Goal: Transaction & Acquisition: Book appointment/travel/reservation

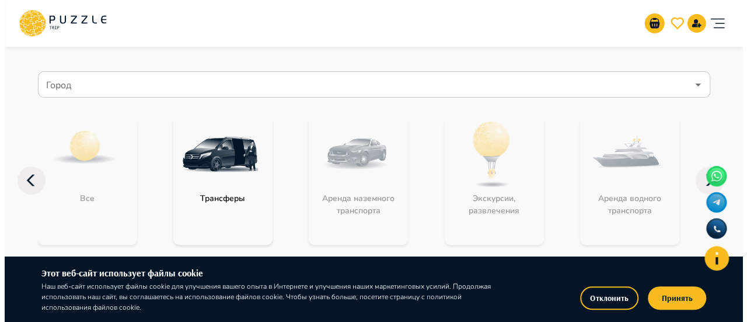
scroll to position [58, 0]
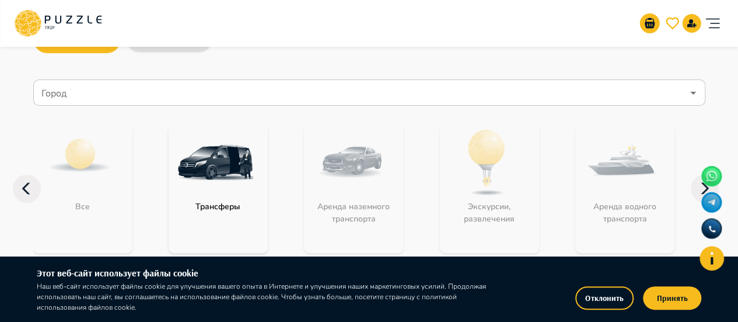
click at [710, 26] on icon "account of current user" at bounding box center [712, 23] width 23 height 23
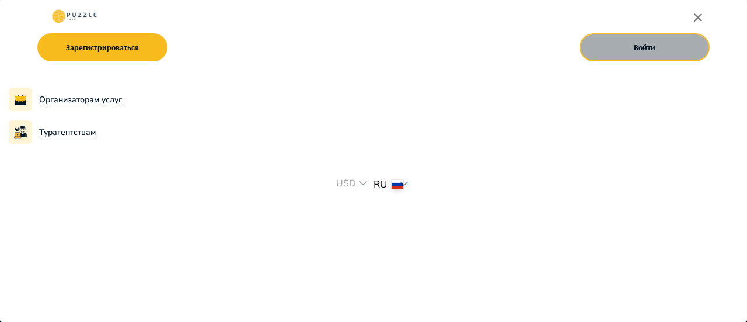
click at [643, 48] on button "Войти" at bounding box center [645, 47] width 130 height 28
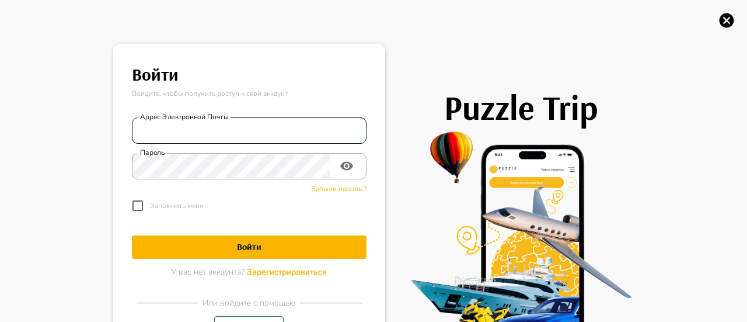
type input "**********"
click at [265, 252] on h1 "Войти" at bounding box center [249, 246] width 235 height 11
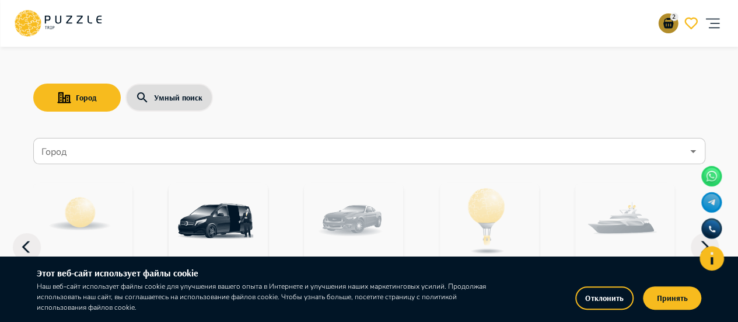
click at [667, 30] on button "2" at bounding box center [668, 23] width 20 height 20
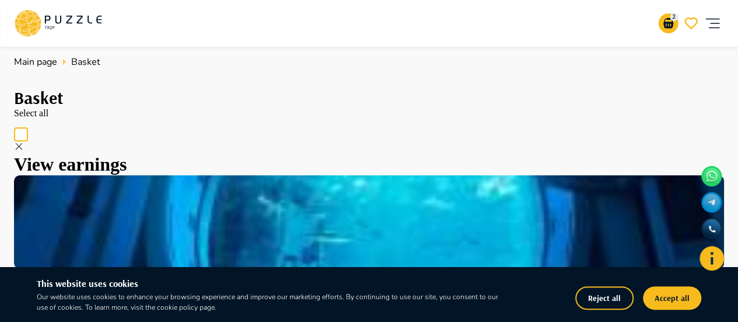
click at [49, 19] on icon at bounding box center [47, 20] width 6 height 8
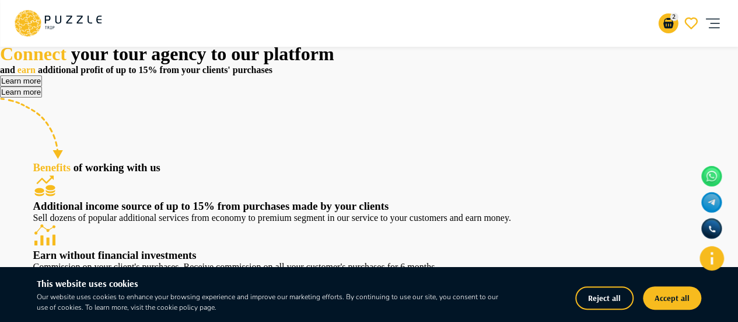
click at [716, 25] on icon "account of current user" at bounding box center [712, 23] width 23 height 23
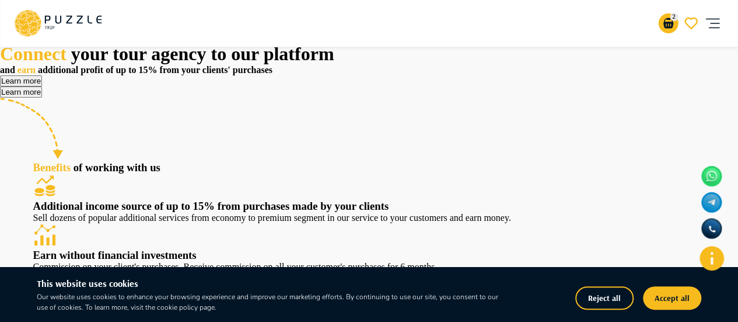
click at [22, 20] on icon at bounding box center [23, 22] width 11 height 8
click at [679, 302] on button "Accept all" at bounding box center [672, 297] width 58 height 23
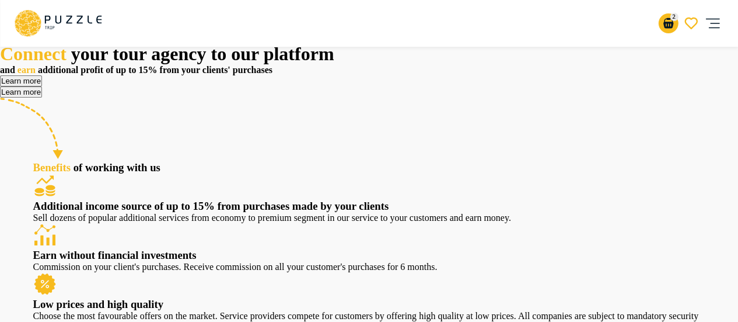
click at [42, 86] on button "Learn more" at bounding box center [21, 80] width 42 height 11
click at [77, 25] on icon at bounding box center [58, 23] width 88 height 30
click at [719, 23] on icon "account of current user" at bounding box center [712, 23] width 23 height 23
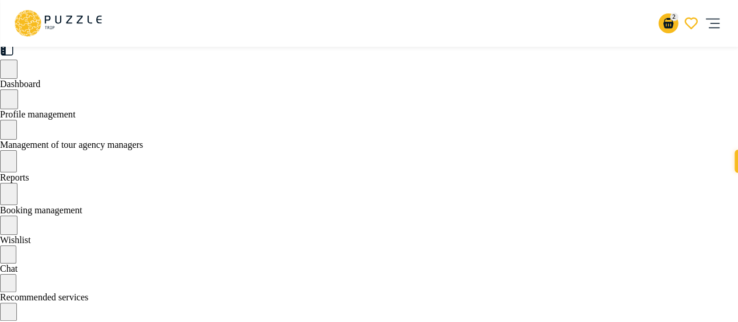
click at [85, 18] on icon at bounding box center [58, 23] width 88 height 30
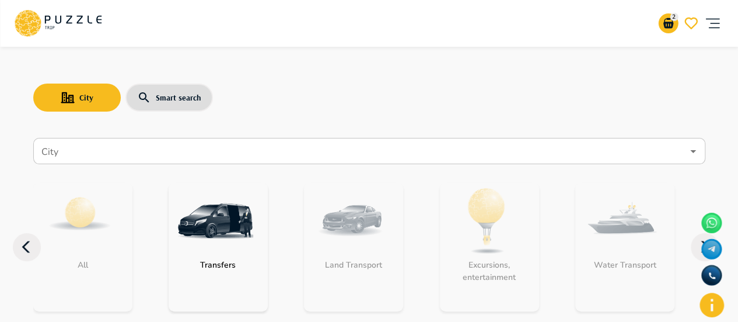
click at [113, 150] on input "City" at bounding box center [361, 151] width 644 height 22
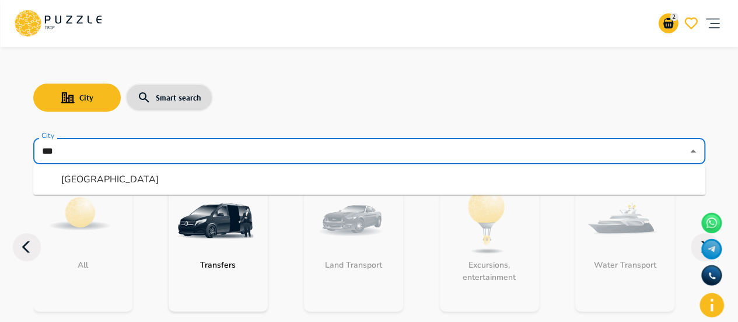
click at [109, 175] on li "Dubai" at bounding box center [369, 179] width 672 height 21
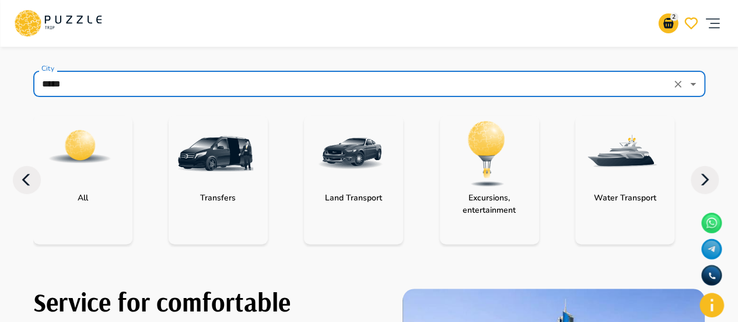
scroll to position [58, 0]
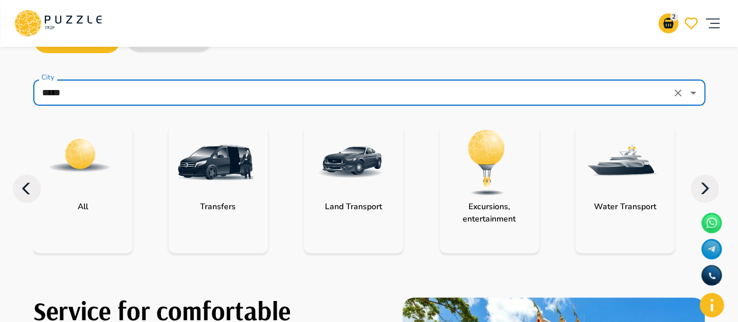
type input "*****"
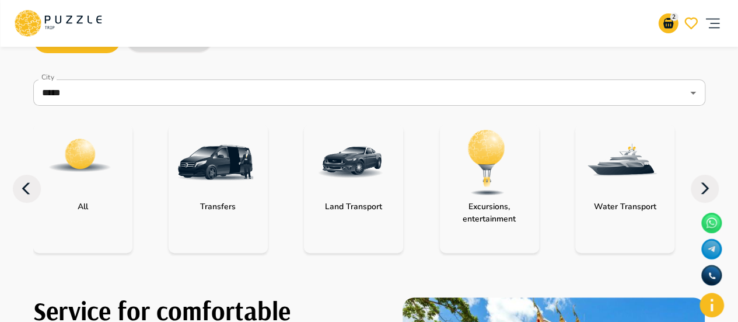
click at [713, 190] on icon at bounding box center [705, 189] width 28 height 28
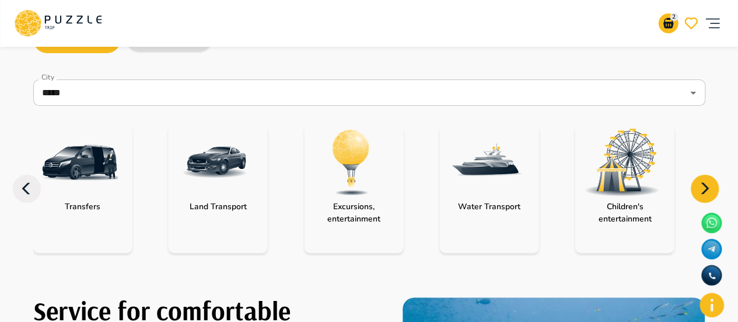
click at [615, 196] on div "category-children_activity" at bounding box center [622, 162] width 93 height 76
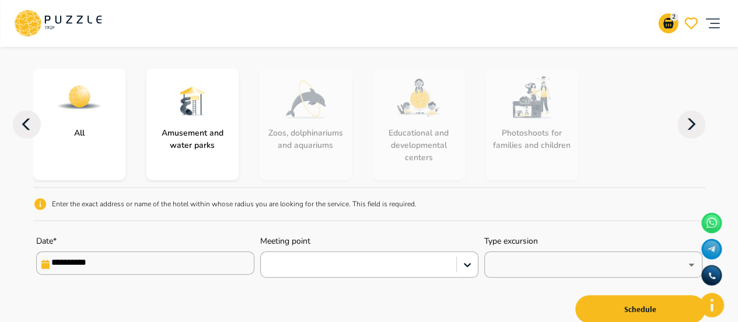
scroll to position [117, 0]
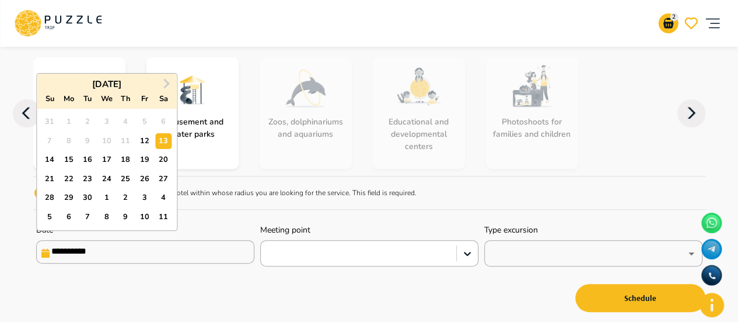
click at [201, 260] on input "**********" at bounding box center [145, 251] width 218 height 23
click at [165, 81] on span "Next Month" at bounding box center [165, 82] width 0 height 13
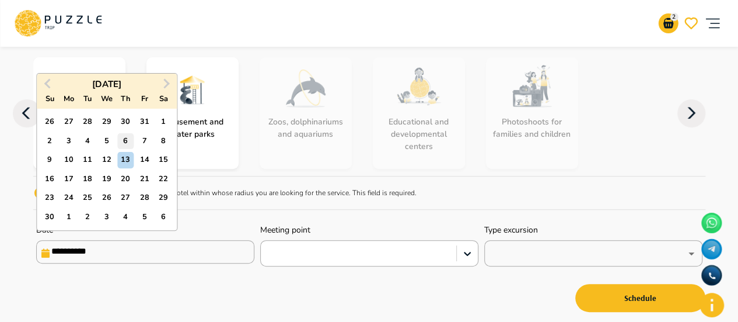
click at [118, 142] on div "6" at bounding box center [126, 141] width 16 height 16
type input "**********"
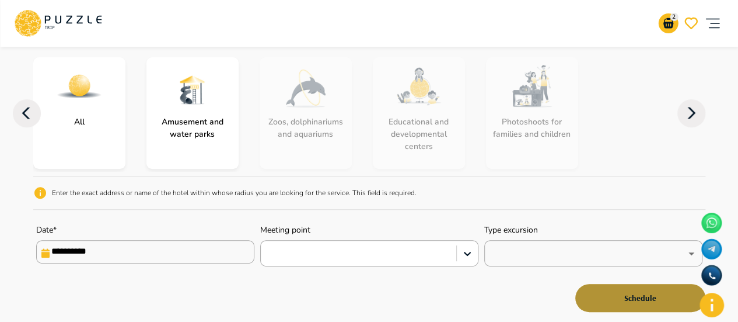
click at [623, 298] on button "Schedule" at bounding box center [641, 298] width 130 height 28
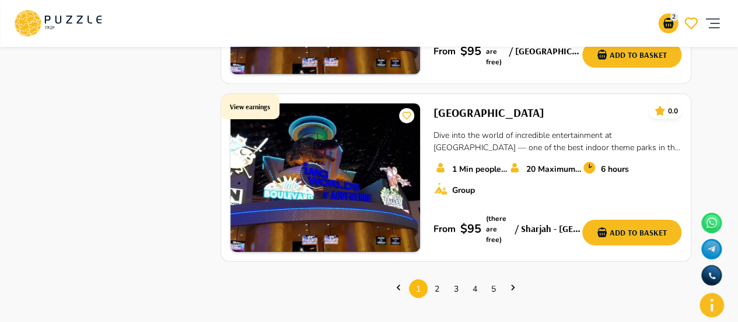
scroll to position [1926, 0]
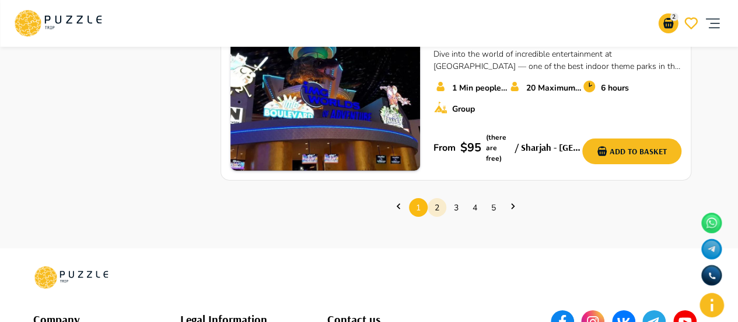
click at [431, 198] on link "2" at bounding box center [437, 207] width 19 height 18
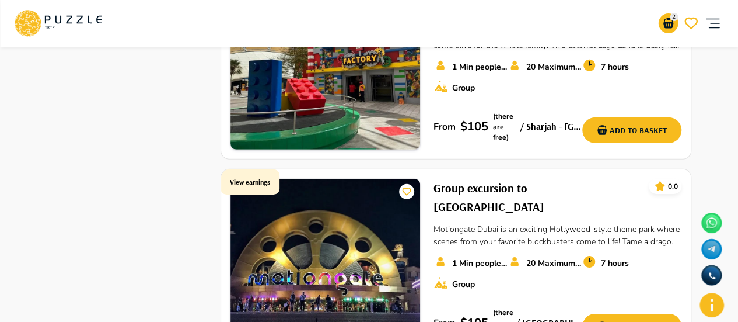
scroll to position [1926, 0]
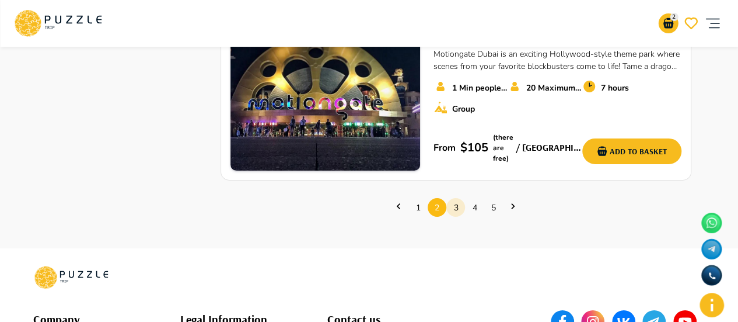
click at [459, 198] on link "3" at bounding box center [456, 207] width 19 height 18
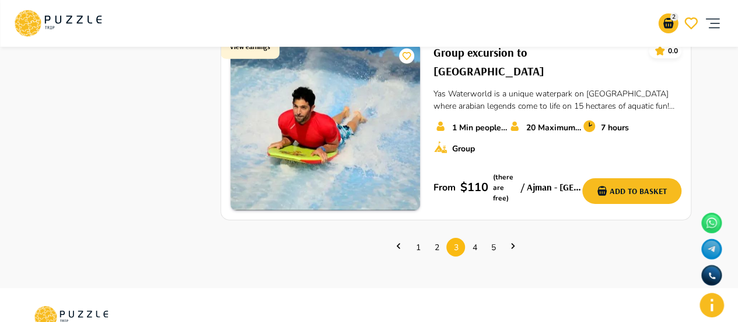
scroll to position [1926, 0]
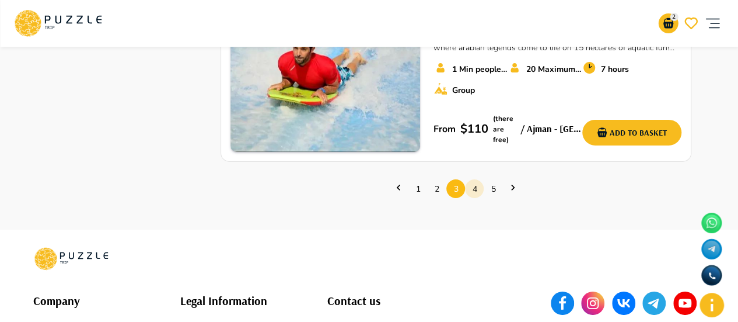
click at [474, 180] on link "4" at bounding box center [474, 189] width 19 height 18
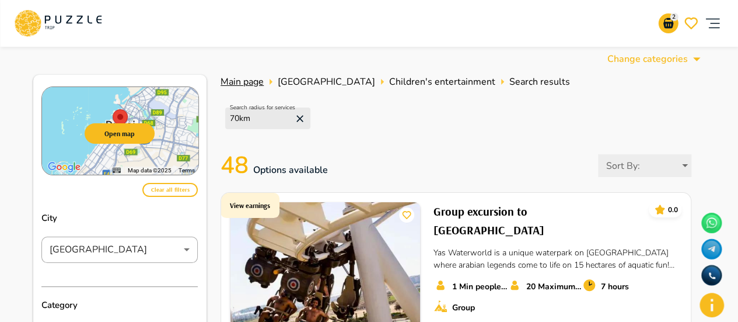
click at [238, 86] on span "Main page" at bounding box center [242, 81] width 43 height 13
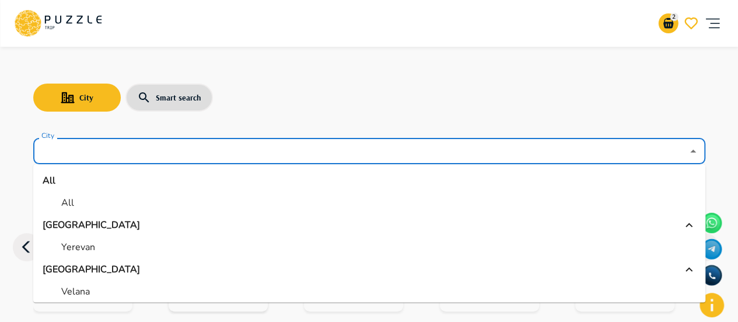
click at [193, 153] on input "City" at bounding box center [361, 151] width 644 height 22
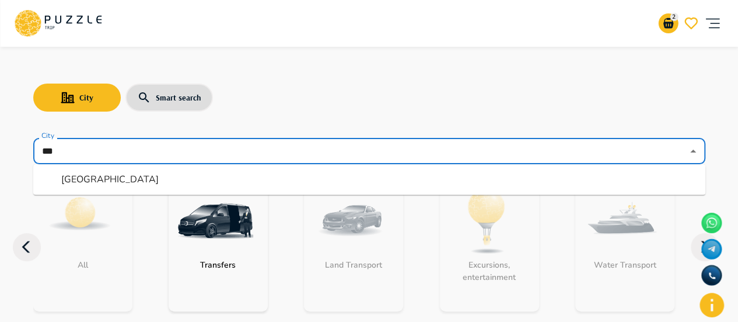
click at [169, 185] on li "[GEOGRAPHIC_DATA]" at bounding box center [369, 179] width 672 height 21
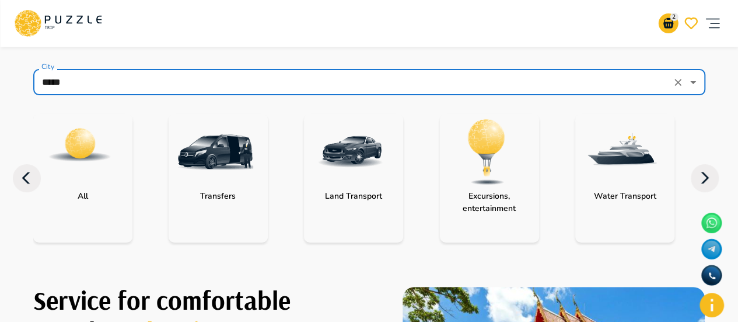
scroll to position [58, 0]
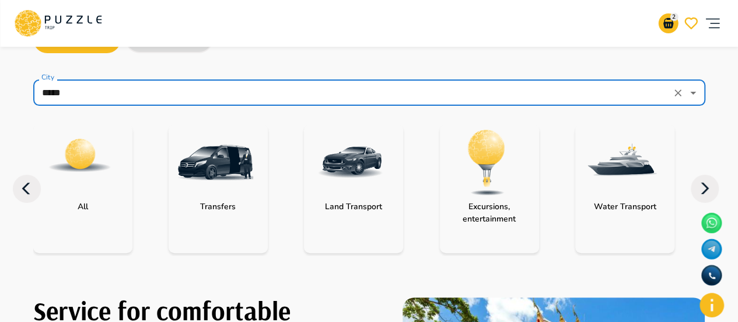
type input "*****"
click at [496, 177] on img "category-activity" at bounding box center [487, 162] width 76 height 76
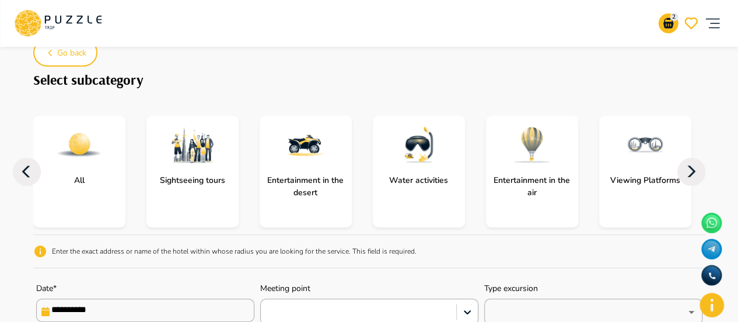
scroll to position [233, 0]
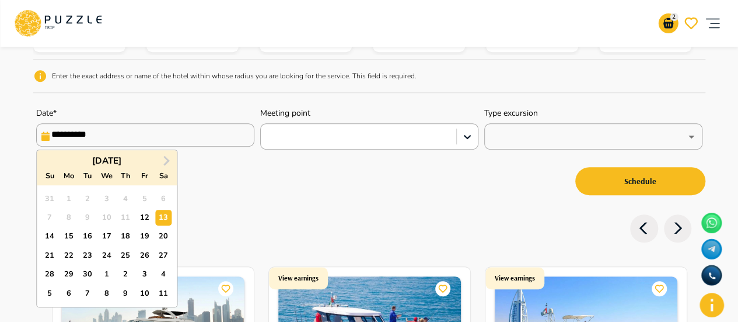
click at [127, 145] on input "**********" at bounding box center [145, 134] width 218 height 23
click at [163, 156] on button "Next Month" at bounding box center [166, 160] width 19 height 19
click at [165, 157] on span "Next Month" at bounding box center [165, 160] width 0 height 13
click at [122, 218] on div "6" at bounding box center [126, 218] width 16 height 16
type input "**********"
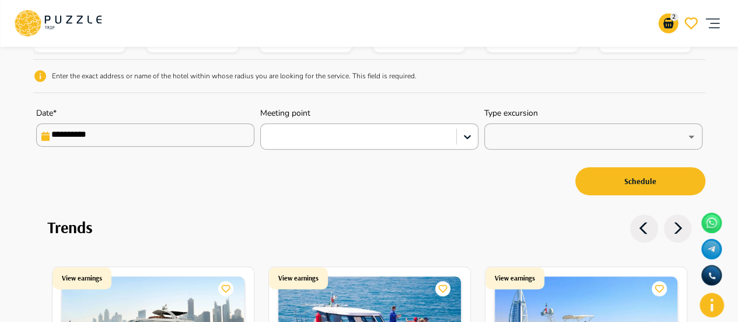
click at [386, 203] on nav "**********" at bounding box center [369, 65] width 672 height 297
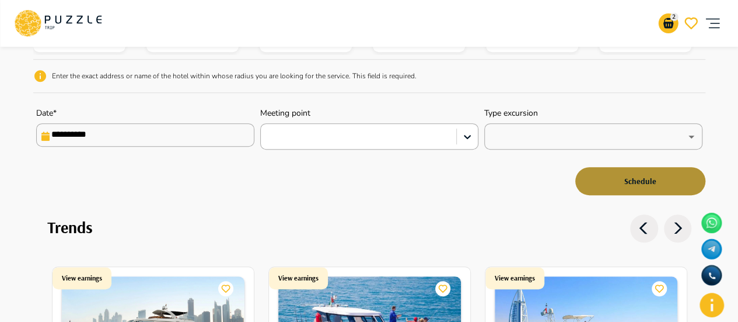
click at [633, 185] on button "Schedule" at bounding box center [641, 181] width 130 height 28
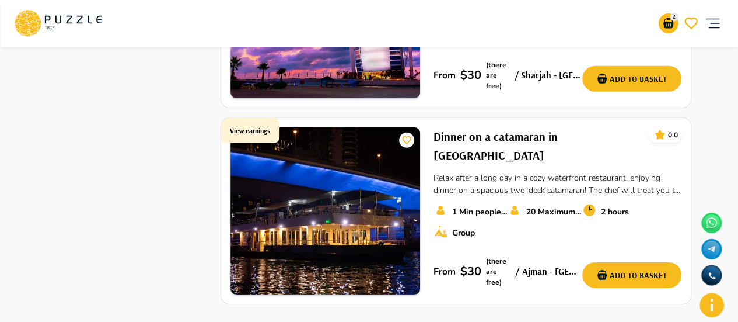
scroll to position [1810, 0]
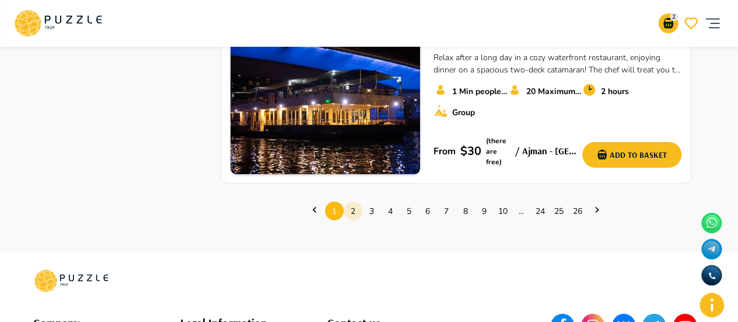
click at [359, 202] on link "2" at bounding box center [353, 211] width 19 height 18
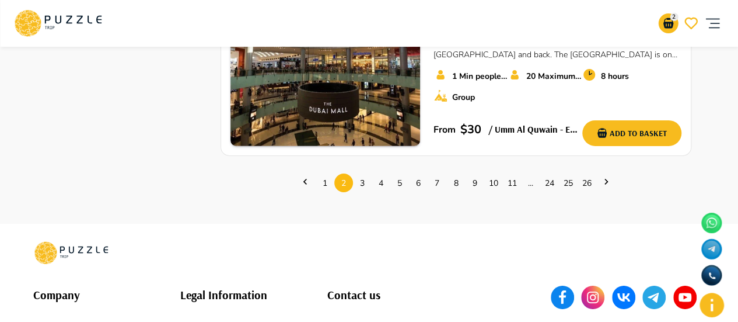
scroll to position [1985, 0]
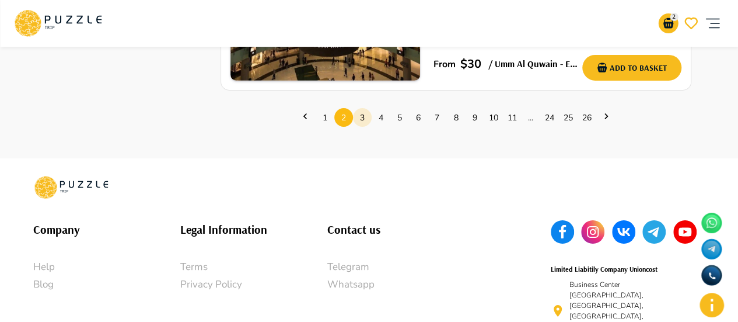
click at [362, 109] on link "3" at bounding box center [362, 118] width 19 height 18
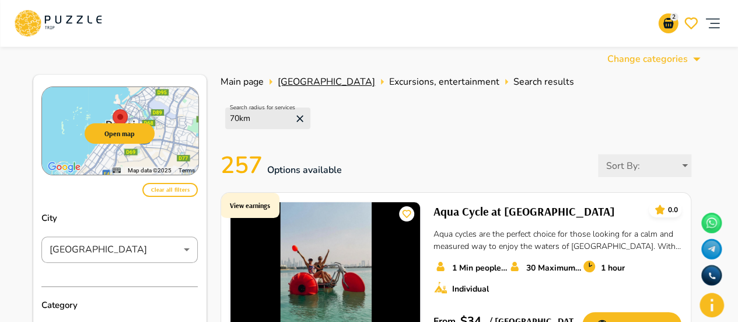
click at [287, 83] on span "[GEOGRAPHIC_DATA]" at bounding box center [326, 81] width 97 height 13
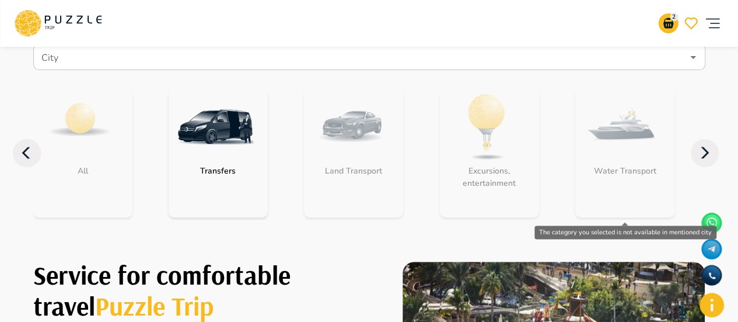
scroll to position [117, 0]
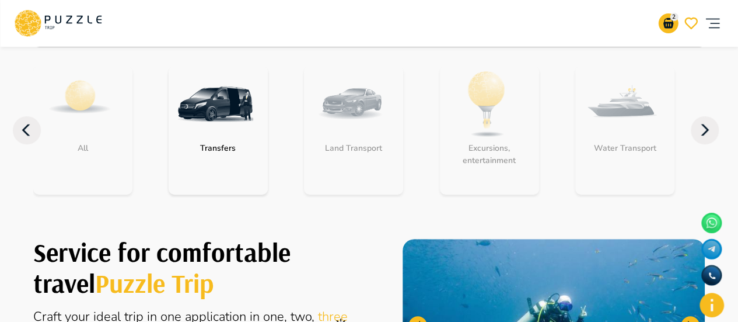
click at [706, 129] on icon at bounding box center [705, 129] width 8 height 11
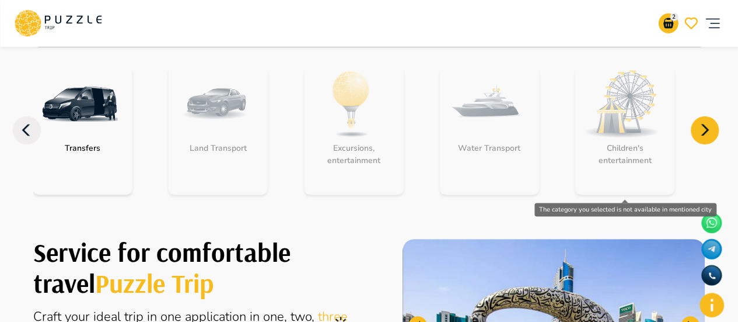
click at [625, 140] on div "Children's entertainment" at bounding box center [625, 130] width 99 height 128
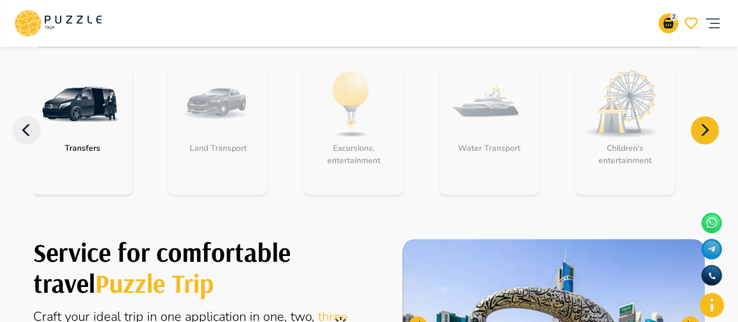
click at [20, 125] on icon at bounding box center [27, 130] width 28 height 28
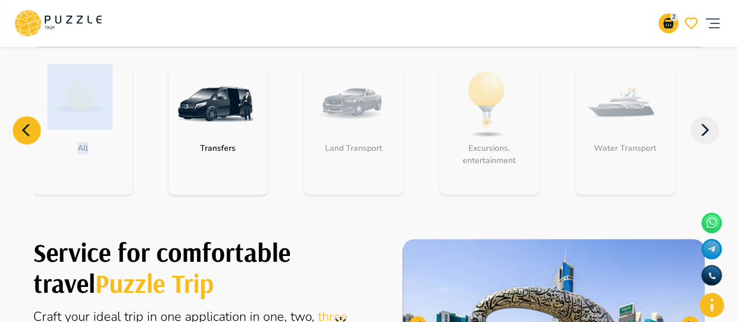
click at [20, 125] on icon at bounding box center [27, 130] width 28 height 28
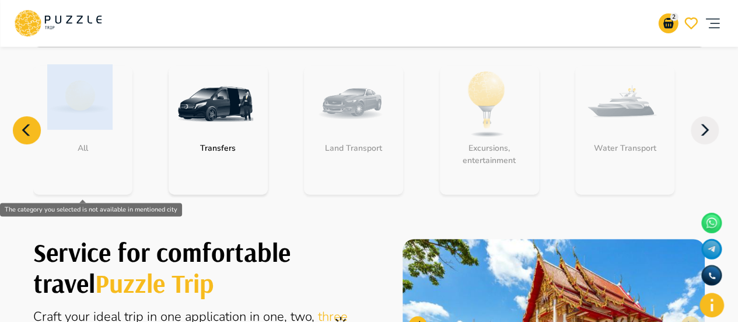
scroll to position [0, 0]
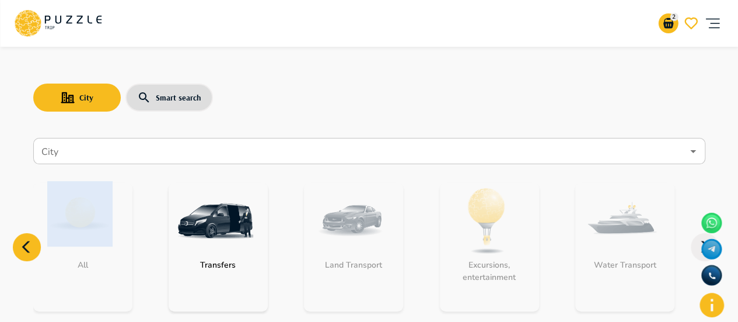
click at [81, 152] on input "City" at bounding box center [361, 151] width 644 height 22
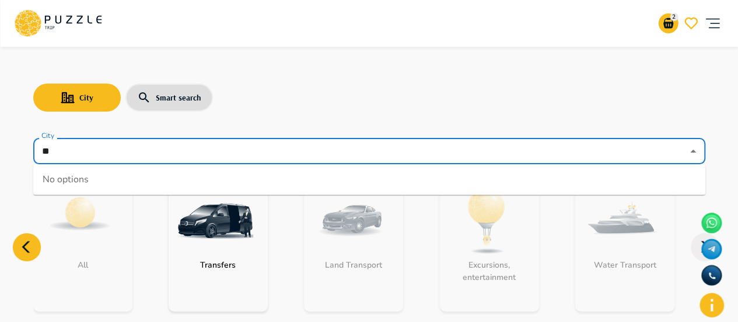
type input "*"
click at [86, 177] on li "[GEOGRAPHIC_DATA]" at bounding box center [369, 179] width 672 height 21
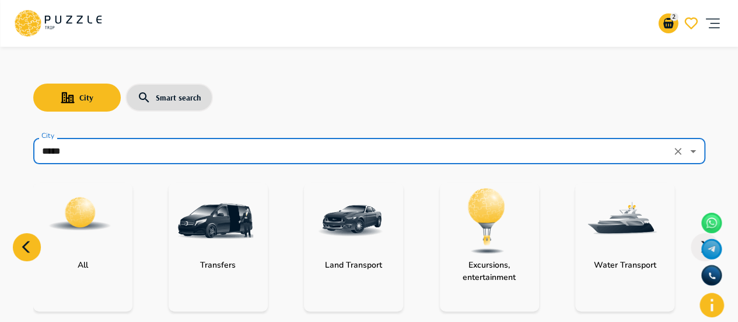
scroll to position [58, 0]
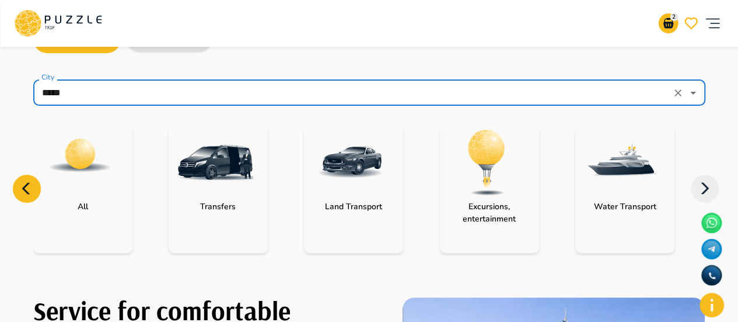
type input "*****"
click at [711, 189] on icon at bounding box center [705, 189] width 28 height 28
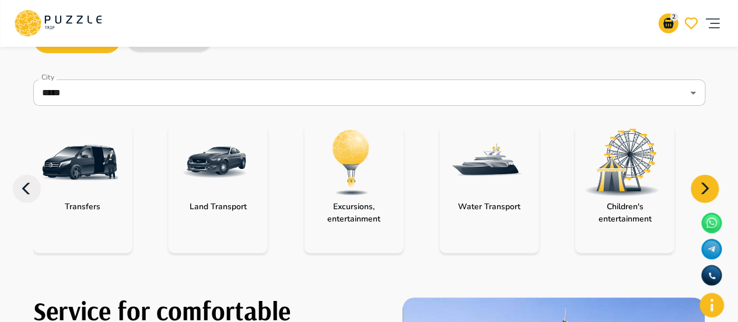
click at [636, 193] on img "category-children_activity" at bounding box center [622, 161] width 76 height 67
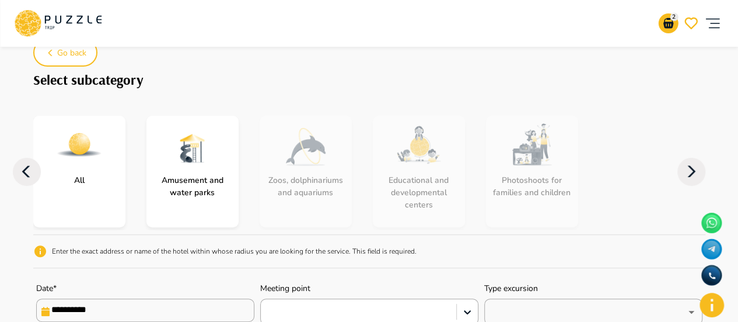
scroll to position [291, 0]
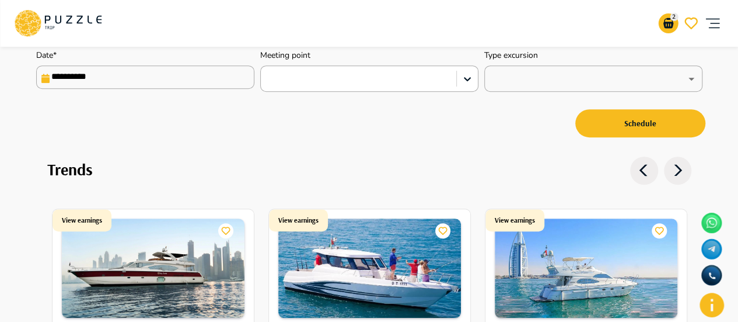
click at [202, 77] on input "**********" at bounding box center [145, 76] width 218 height 23
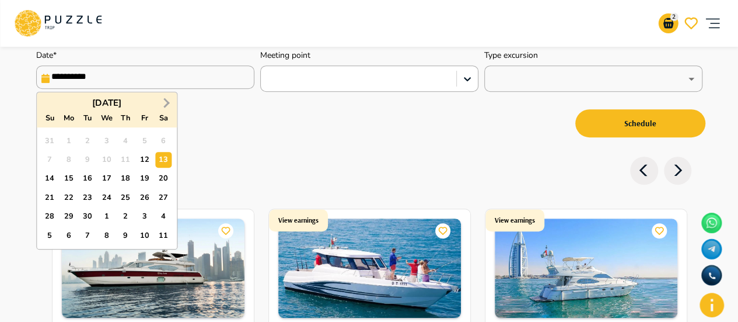
click at [165, 100] on span "Next Month" at bounding box center [165, 102] width 0 height 13
click at [165, 101] on span "Next Month" at bounding box center [165, 102] width 0 height 13
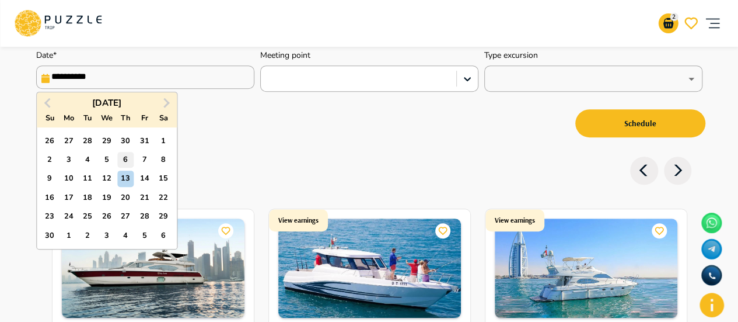
click at [127, 162] on div "6" at bounding box center [126, 160] width 16 height 16
type input "**********"
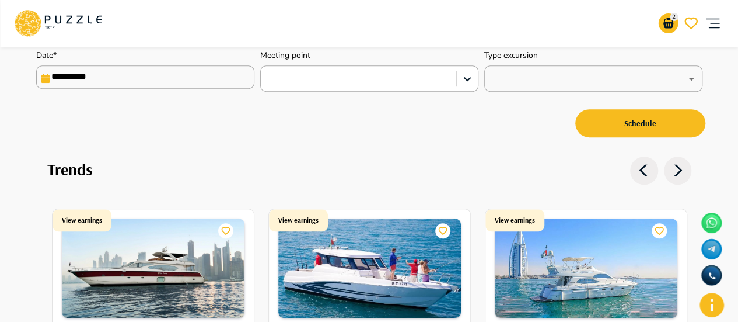
click at [277, 142] on nav "**********" at bounding box center [369, 7] width 672 height 297
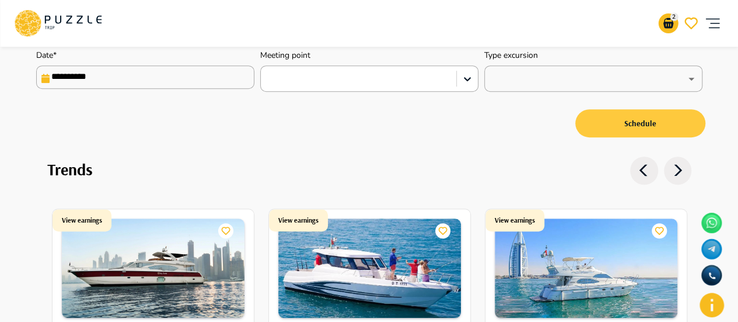
click at [641, 129] on button "Schedule" at bounding box center [641, 123] width 130 height 28
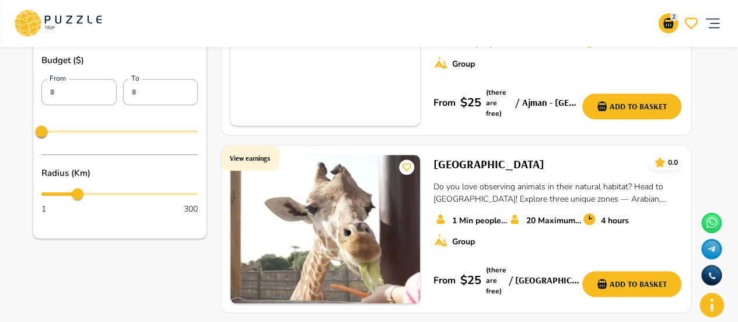
scroll to position [467, 0]
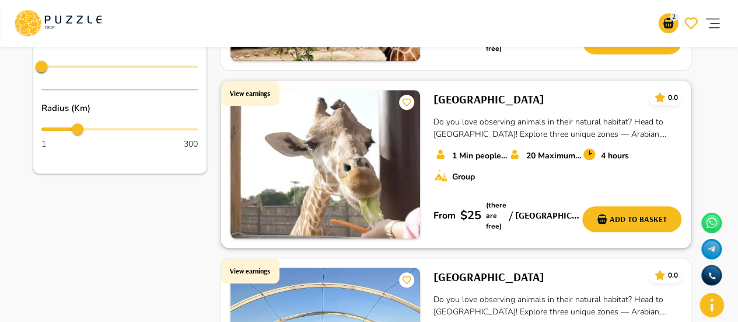
click at [489, 104] on h6 "[GEOGRAPHIC_DATA]" at bounding box center [489, 99] width 111 height 19
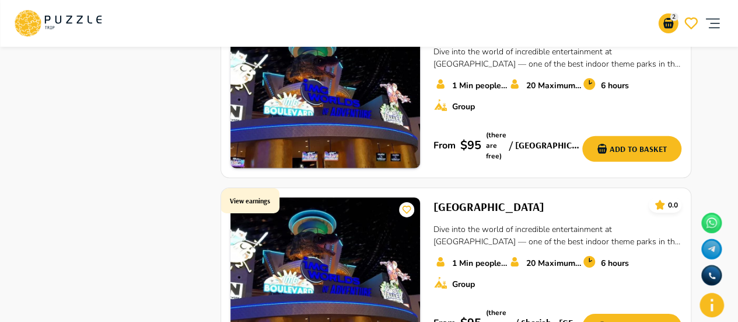
scroll to position [1868, 0]
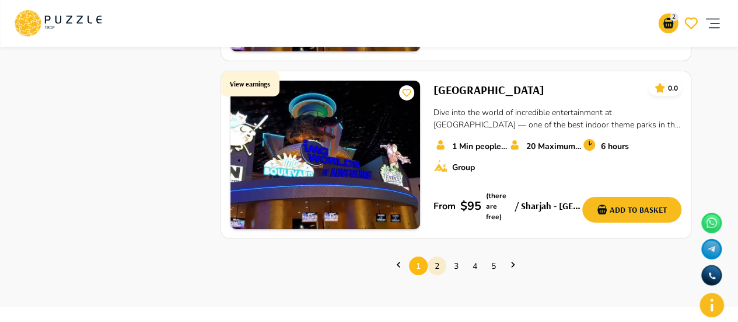
click at [433, 257] on link "2" at bounding box center [437, 266] width 19 height 18
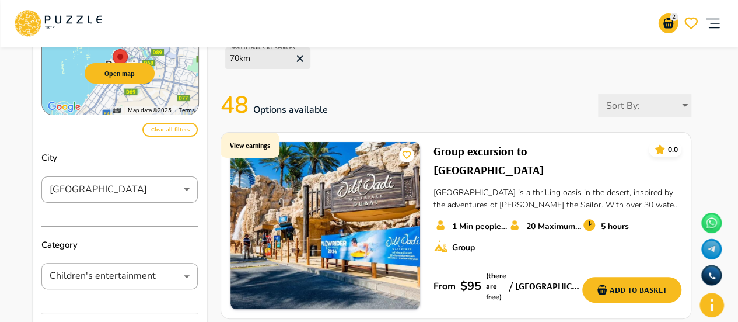
scroll to position [117, 0]
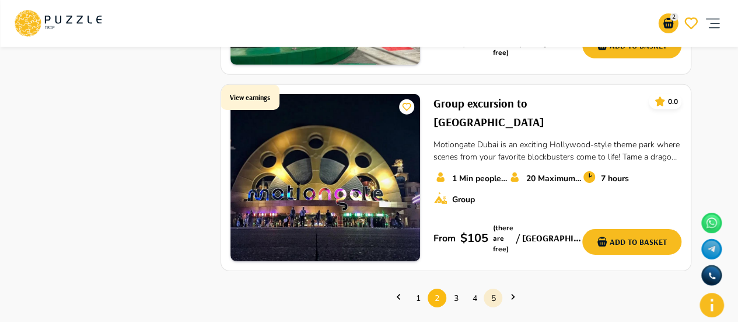
click at [497, 289] on link "5" at bounding box center [493, 298] width 19 height 18
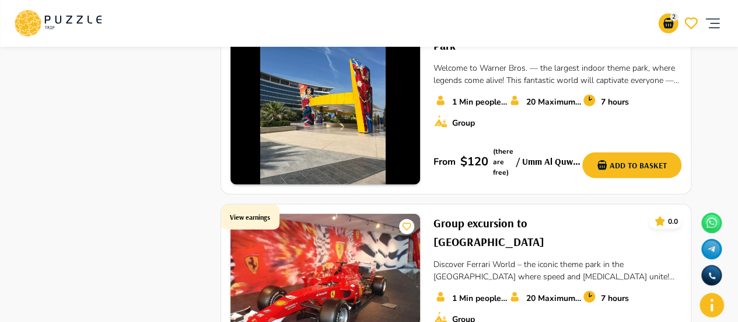
scroll to position [1576, 0]
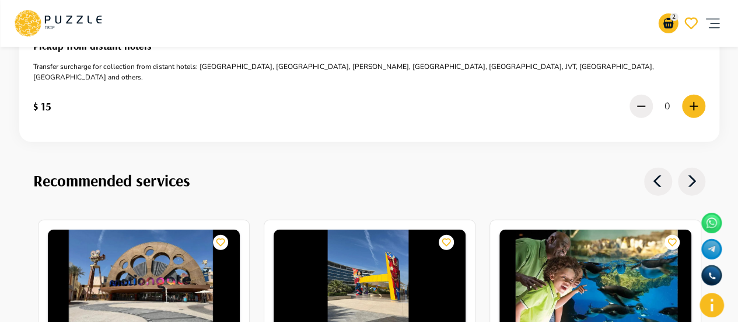
scroll to position [1306, 0]
